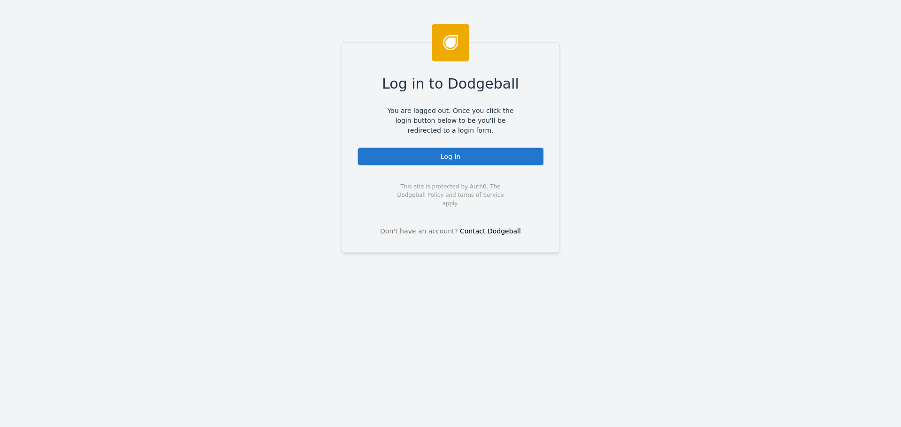
click at [425, 162] on div "Log In" at bounding box center [450, 156] width 187 height 19
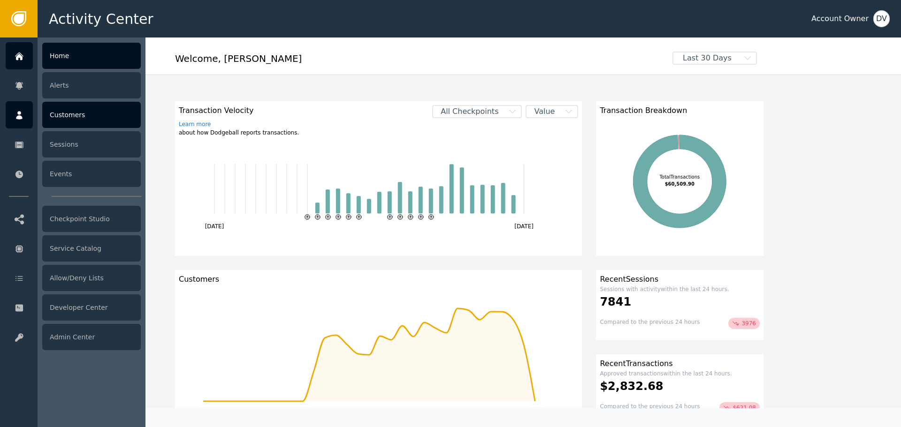
click at [84, 108] on div "Customers" at bounding box center [91, 115] width 99 height 26
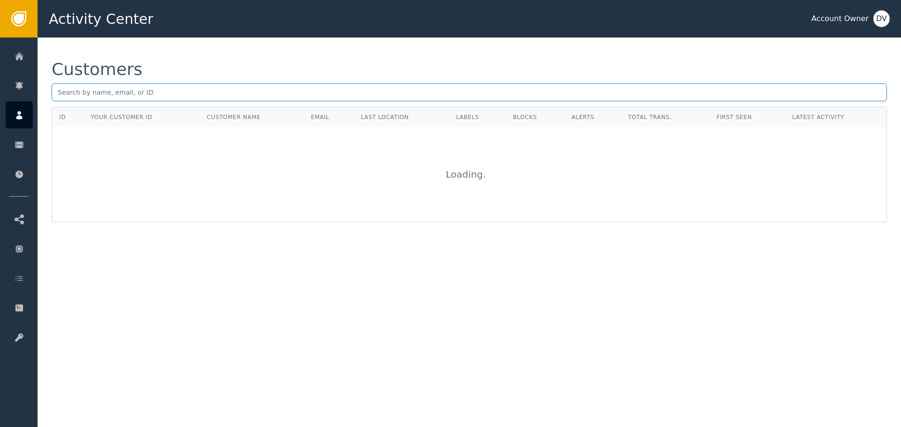
click at [232, 94] on input "text" at bounding box center [469, 93] width 835 height 18
paste input "[EMAIL_ADDRESS][DOMAIN_NAME]"
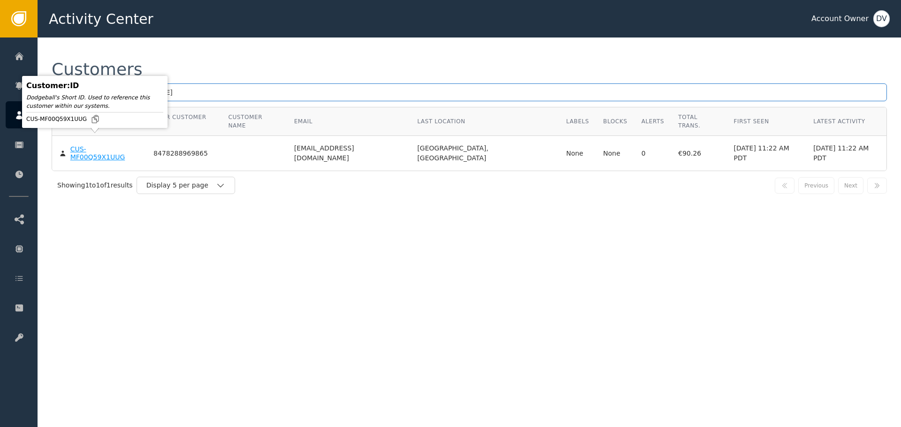
type input "[EMAIL_ADDRESS][DOMAIN_NAME]"
click at [89, 145] on div "CUS-MF00Q59X1UUG" at bounding box center [104, 153] width 69 height 16
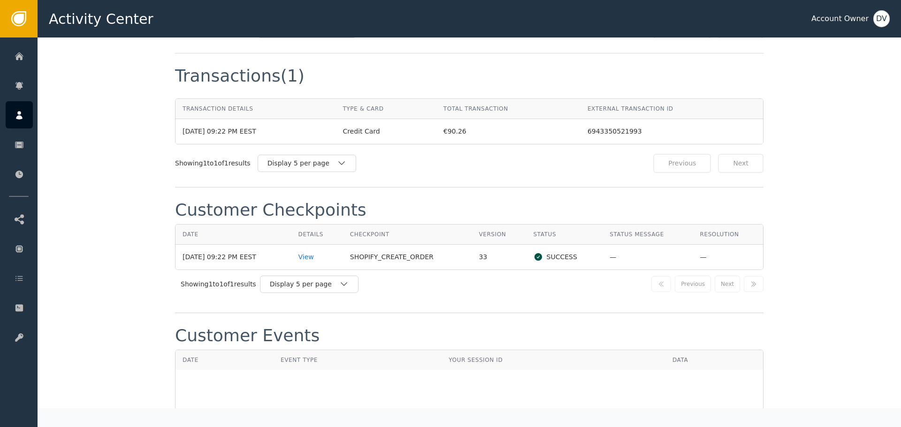
scroll to position [939, 0]
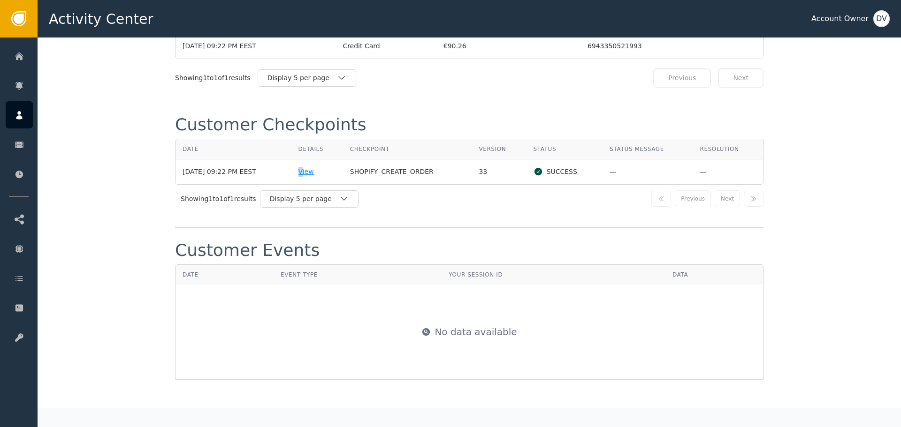
click at [310, 167] on div "View" at bounding box center [317, 172] width 38 height 10
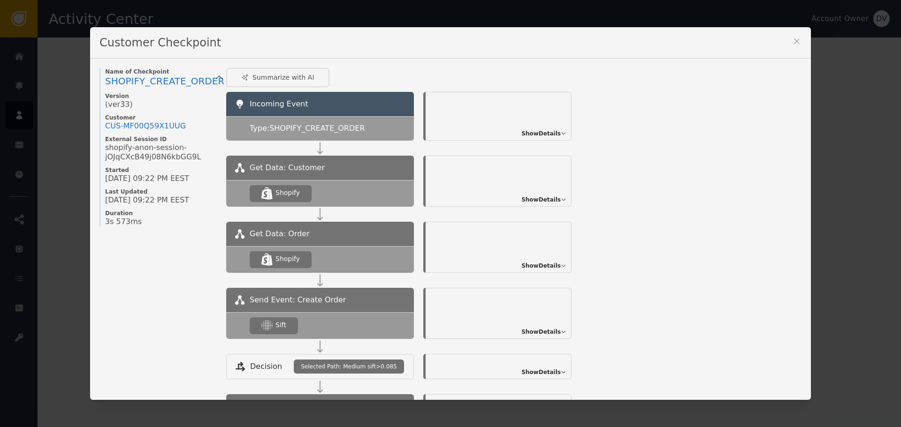
click at [538, 329] on span "Show Details" at bounding box center [540, 332] width 39 height 8
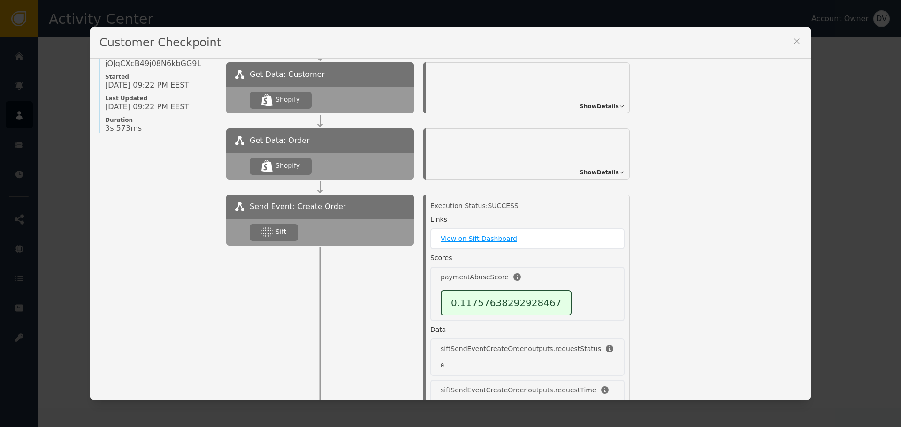
scroll to position [94, 0]
click at [794, 43] on icon at bounding box center [796, 41] width 9 height 9
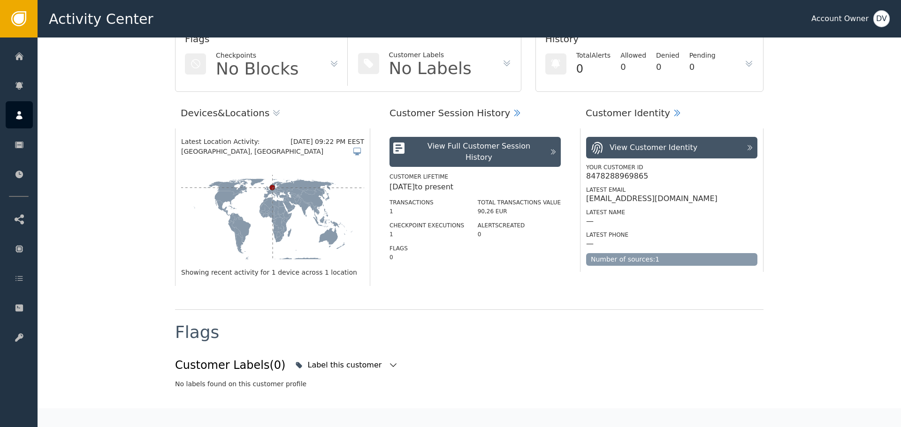
scroll to position [0, 0]
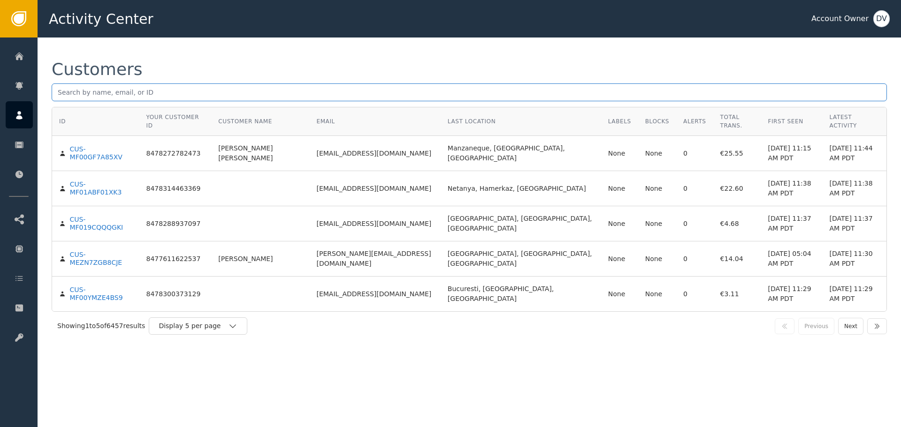
click at [237, 93] on input "text" at bounding box center [469, 93] width 835 height 18
paste input "[EMAIL_ADDRESS][DOMAIN_NAME]"
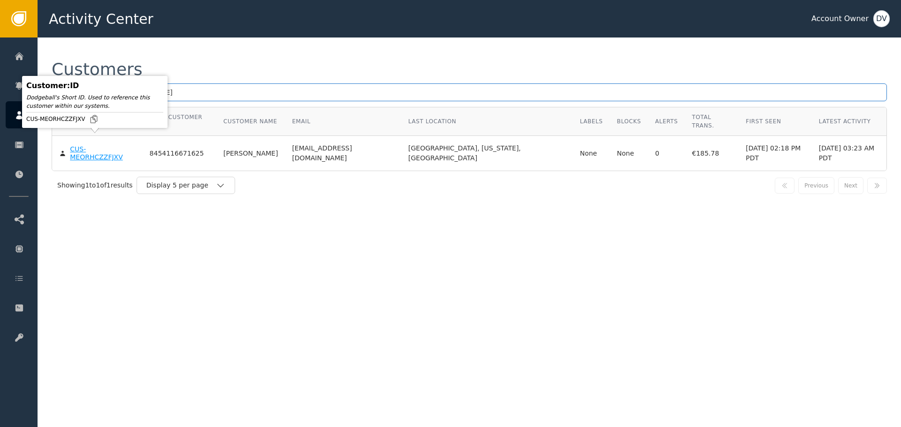
type input "[EMAIL_ADDRESS][DOMAIN_NAME]"
click at [95, 145] on div "CUS-MEORHCZZFJXV" at bounding box center [102, 153] width 65 height 16
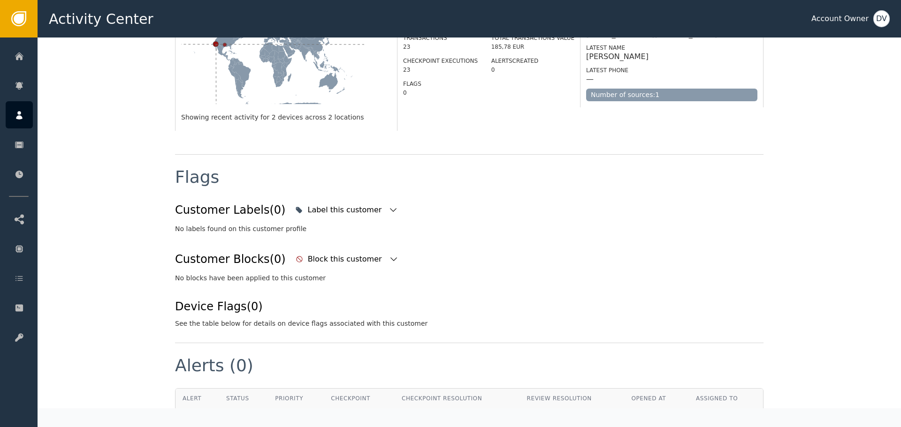
scroll to position [375, 0]
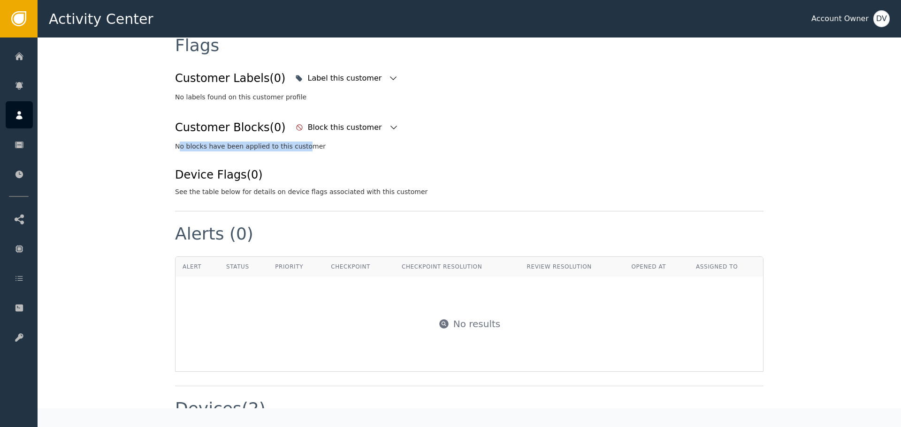
drag, startPoint x: 175, startPoint y: 139, endPoint x: 296, endPoint y: 139, distance: 121.1
click at [289, 142] on div "Customer Labels (0) Label this customer No labels found on this customer profil…" at bounding box center [469, 132] width 588 height 129
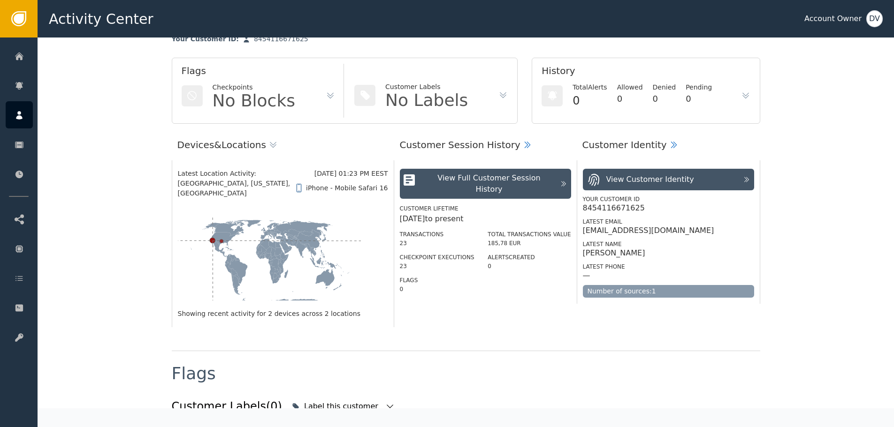
scroll to position [0, 0]
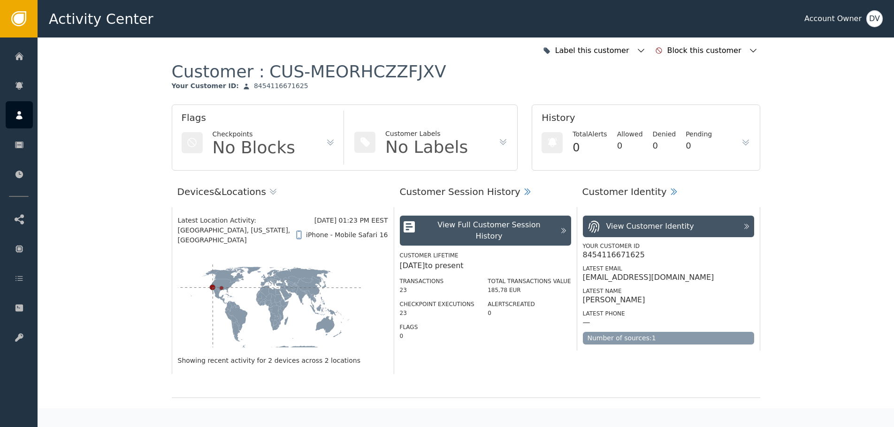
click at [743, 139] on icon at bounding box center [745, 142] width 9 height 9
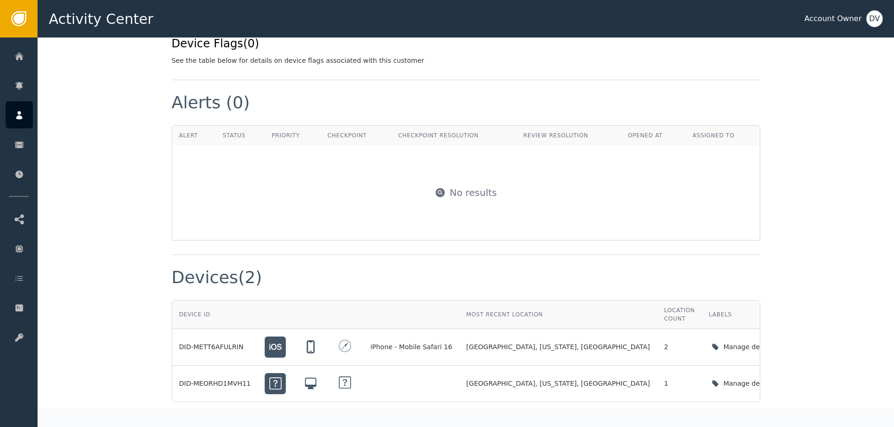
scroll to position [540, 0]
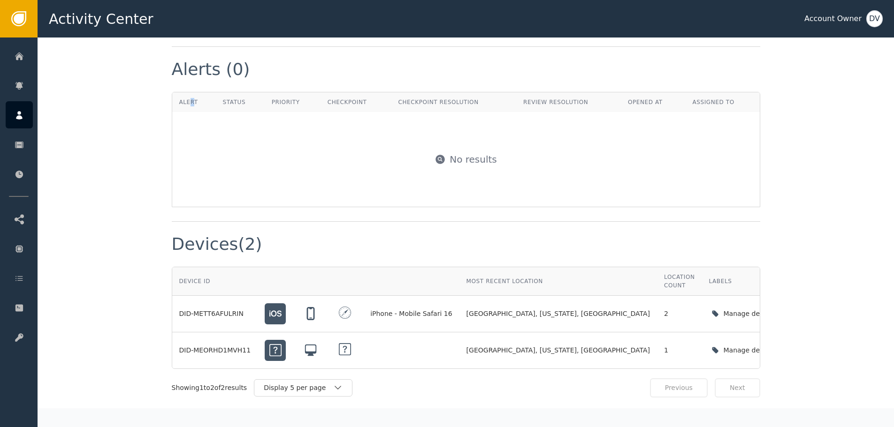
click at [186, 94] on th "Alert" at bounding box center [194, 102] width 44 height 20
click at [241, 95] on th "Status" at bounding box center [240, 102] width 49 height 20
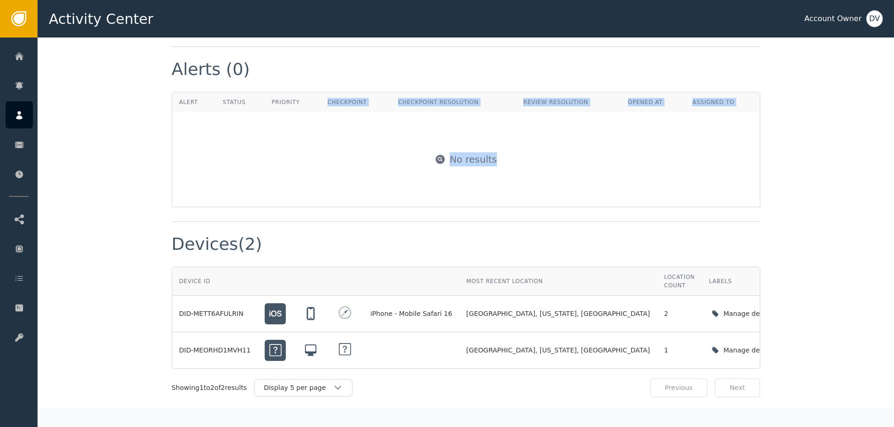
drag, startPoint x: 298, startPoint y: 86, endPoint x: 648, endPoint y: 130, distance: 353.3
click at [648, 130] on table "Alert Status Priority Checkpoint Checkpoint Resolution Review Resolution Opened…" at bounding box center [466, 149] width 588 height 114
drag, startPoint x: 640, startPoint y: 136, endPoint x: 611, endPoint y: 142, distance: 29.3
click at [639, 136] on div "No results" at bounding box center [466, 160] width 587 height 94
click at [421, 149] on div "No results" at bounding box center [466, 160] width 587 height 94
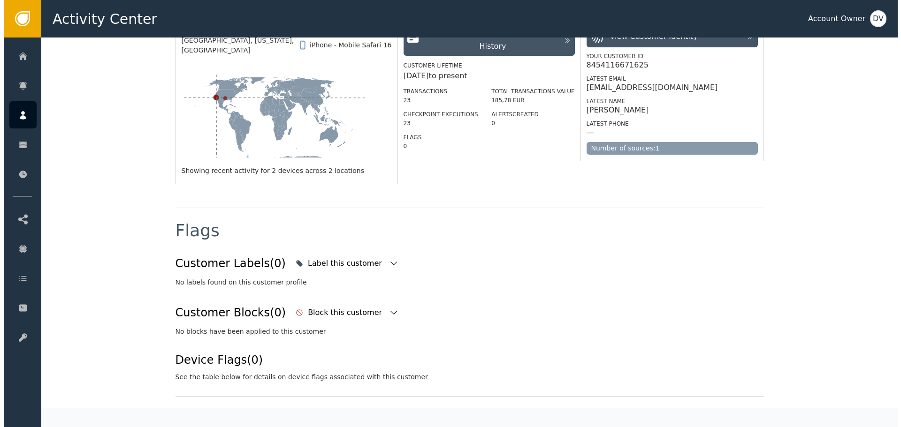
scroll to position [71, 0]
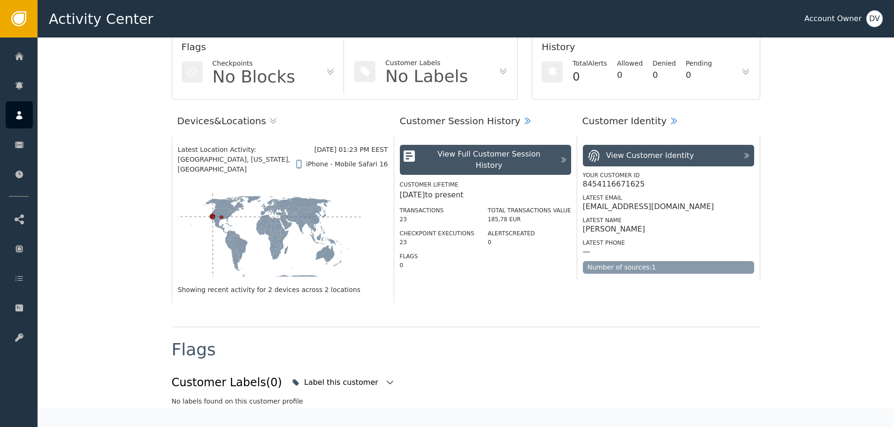
click at [516, 157] on div "View Full Customer Session History" at bounding box center [489, 160] width 132 height 23
